Goal: Share content: Share content

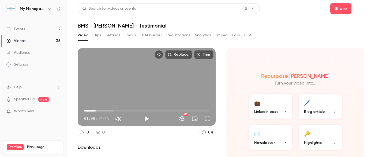
scroll to position [31, 0]
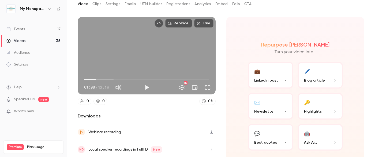
click at [20, 28] on div "Events" at bounding box center [15, 28] width 18 height 5
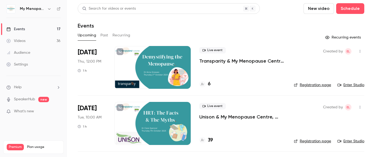
click at [47, 8] on icon "button" at bounding box center [49, 9] width 4 height 4
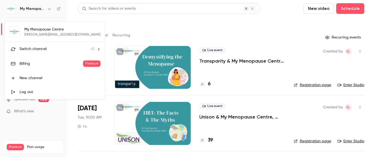
click at [30, 49] on span "Switch channel" at bounding box center [33, 49] width 27 height 6
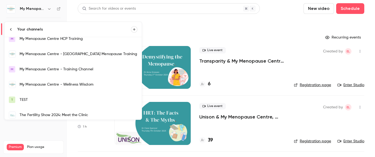
scroll to position [423, 0]
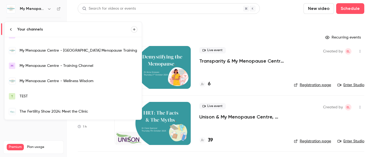
click at [34, 81] on div "My Menopause Centre - Wellness Wisdom" at bounding box center [79, 80] width 118 height 5
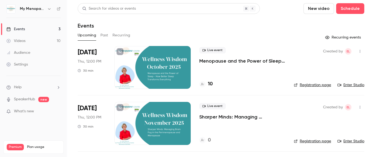
click at [359, 52] on icon "button" at bounding box center [360, 52] width 4 height 4
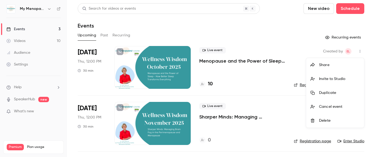
click at [321, 64] on div "Share" at bounding box center [339, 64] width 41 height 5
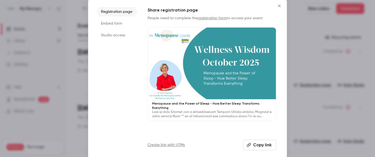
click at [258, 144] on button "Copy link" at bounding box center [259, 145] width 33 height 11
click at [279, 6] on icon "Close" at bounding box center [279, 6] width 6 height 4
